Goal: Check status

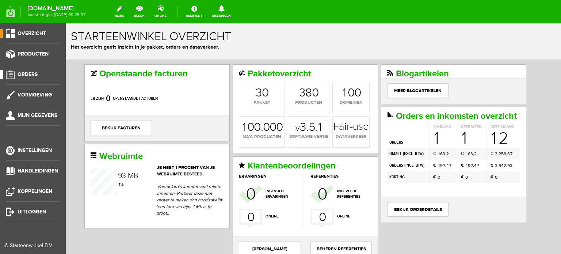
click at [32, 72] on span "Orders" at bounding box center [28, 74] width 20 height 6
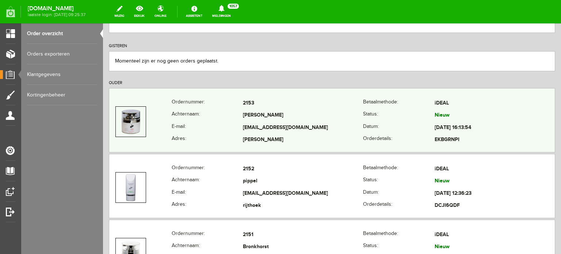
scroll to position [146, 0]
click at [269, 122] on td "[EMAIL_ADDRESS][DOMAIN_NAME]" at bounding box center [303, 127] width 120 height 12
